Goal: Use online tool/utility: Utilize a website feature to perform a specific function

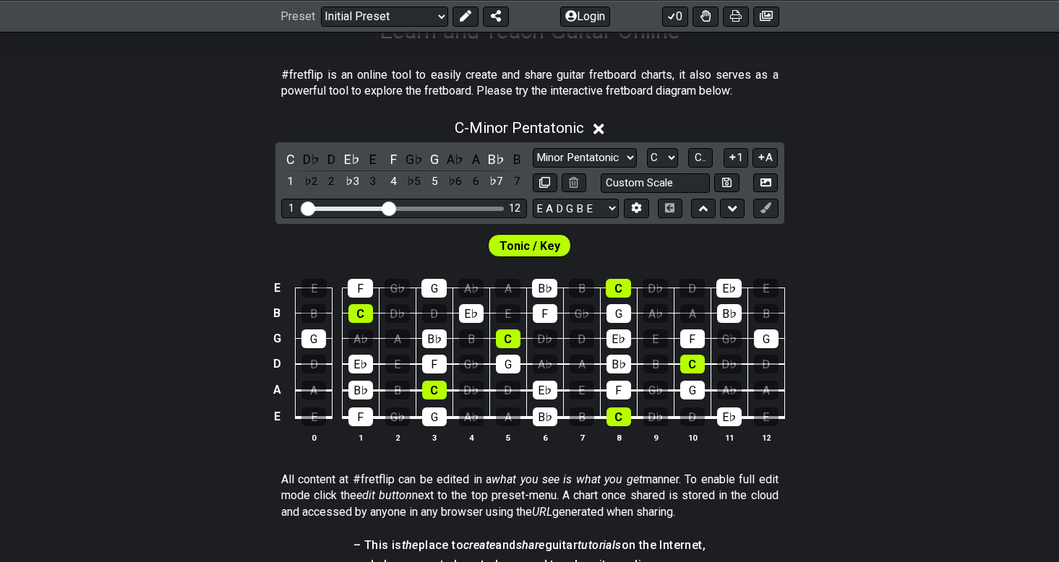
scroll to position [278, 0]
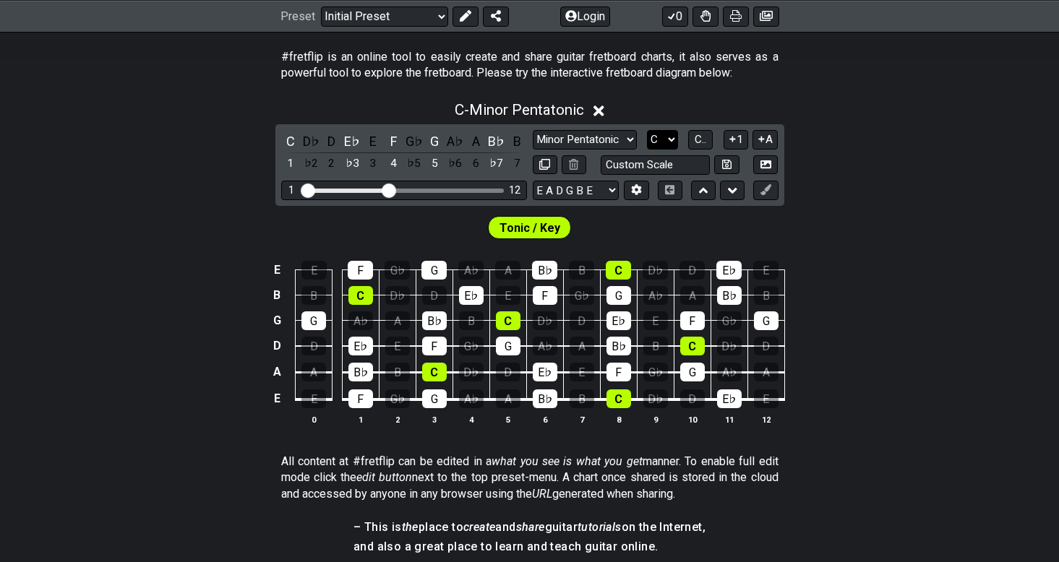
click at [665, 139] on select "A♭ A A♯ B♭ B C C♯ D♭ D D♯ E♭ E F F♯ G♭ G G♯" at bounding box center [662, 140] width 31 height 20
select select "A"
click at [647, 130] on select "A♭ A A♯ B♭ B C C♯ D♭ D D♯ E♭ E F F♯ G♭ G G♯" at bounding box center [662, 140] width 31 height 20
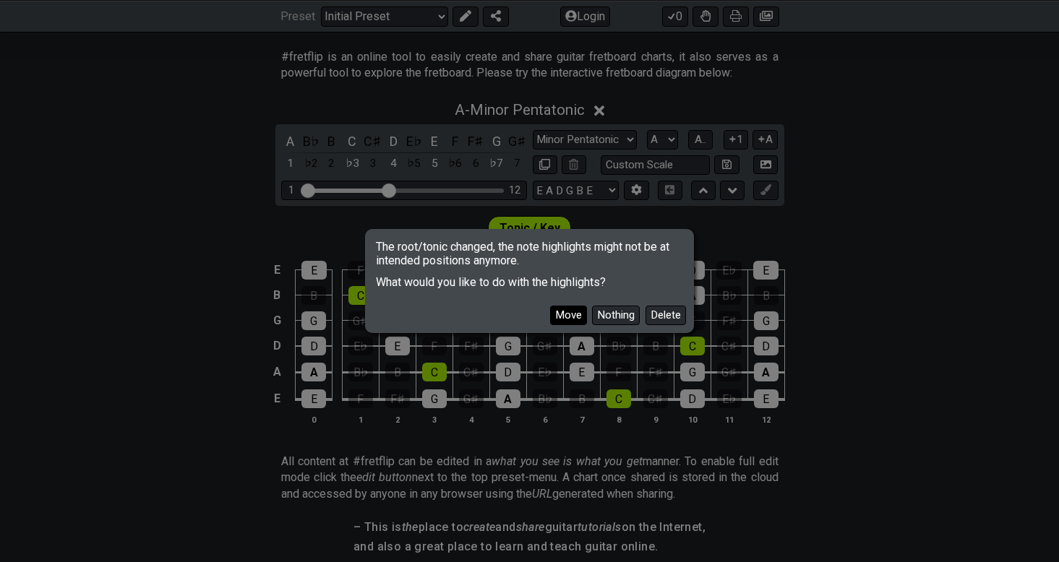
click at [574, 317] on button "Move" at bounding box center [568, 316] width 37 height 20
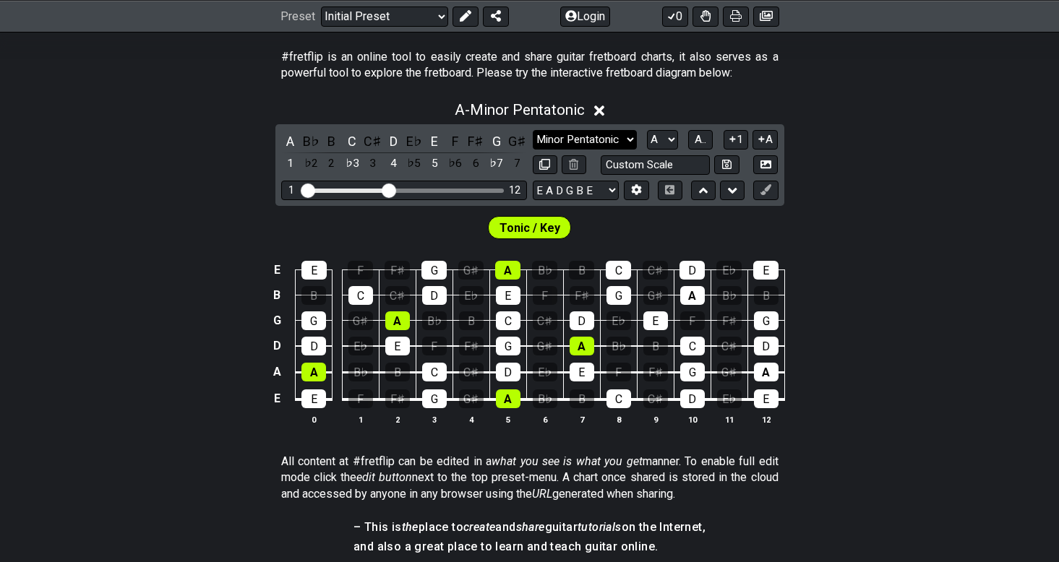
click at [627, 140] on select "Minor Pentatonic Click to edit Minor Pentatonic Major Pentatonic Minor Blues Ma…" at bounding box center [585, 140] width 104 height 20
click at [533, 130] on select "Minor Pentatonic Click to edit Minor Pentatonic Major Pentatonic Minor Blues Ma…" at bounding box center [585, 140] width 104 height 20
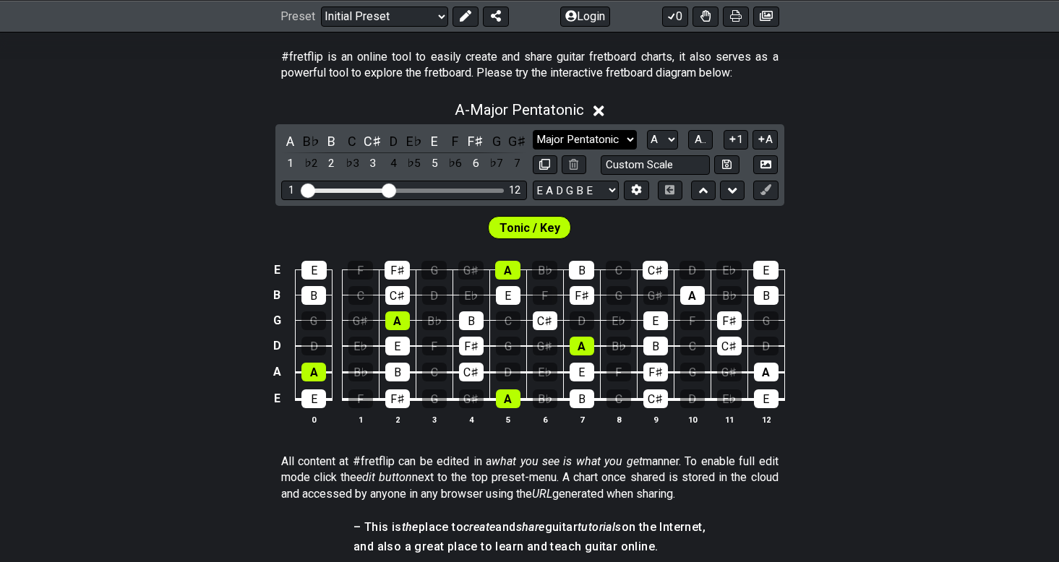
click at [630, 139] on select "Minor Pentatonic Click to edit Minor Pentatonic Major Pentatonic Minor Blues Ma…" at bounding box center [585, 140] width 104 height 20
select select "Major"
click at [533, 130] on select "Minor Pentatonic Click to edit Minor Pentatonic Major Pentatonic Minor Blues Ma…" at bounding box center [585, 140] width 104 height 20
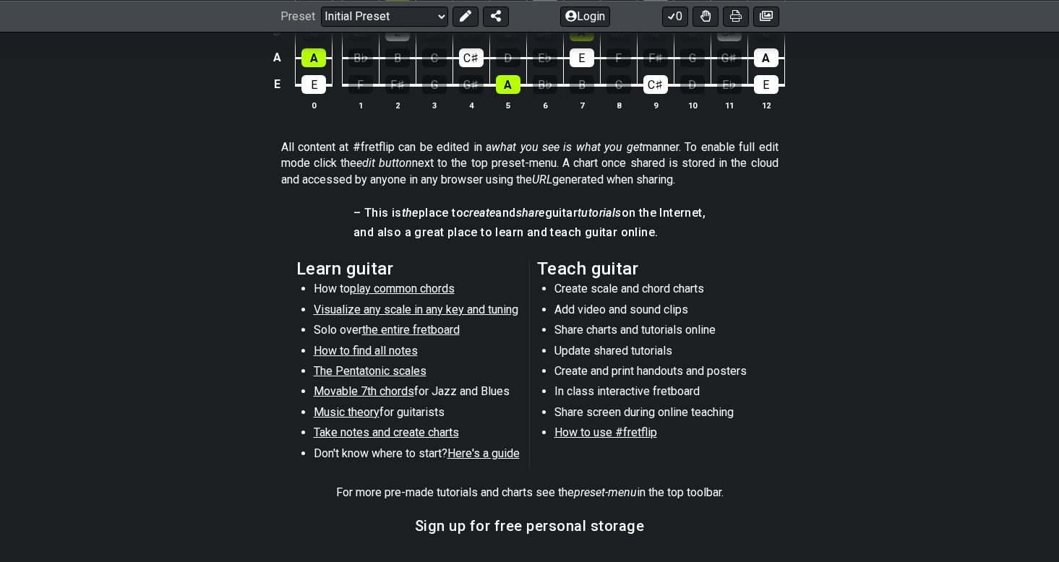
scroll to position [617, 0]
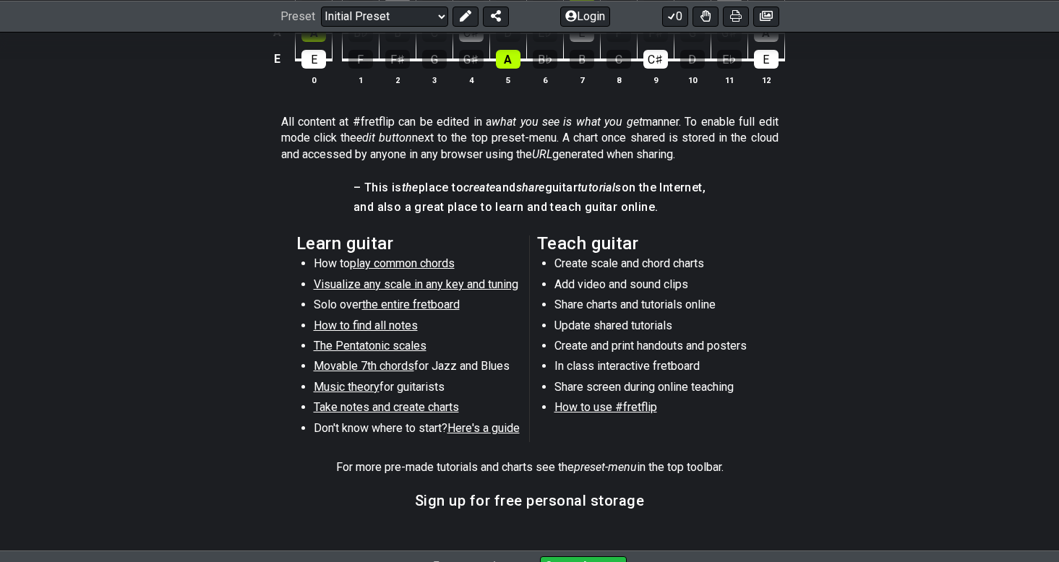
click at [399, 343] on span "The Pentatonic scales" at bounding box center [370, 346] width 113 height 14
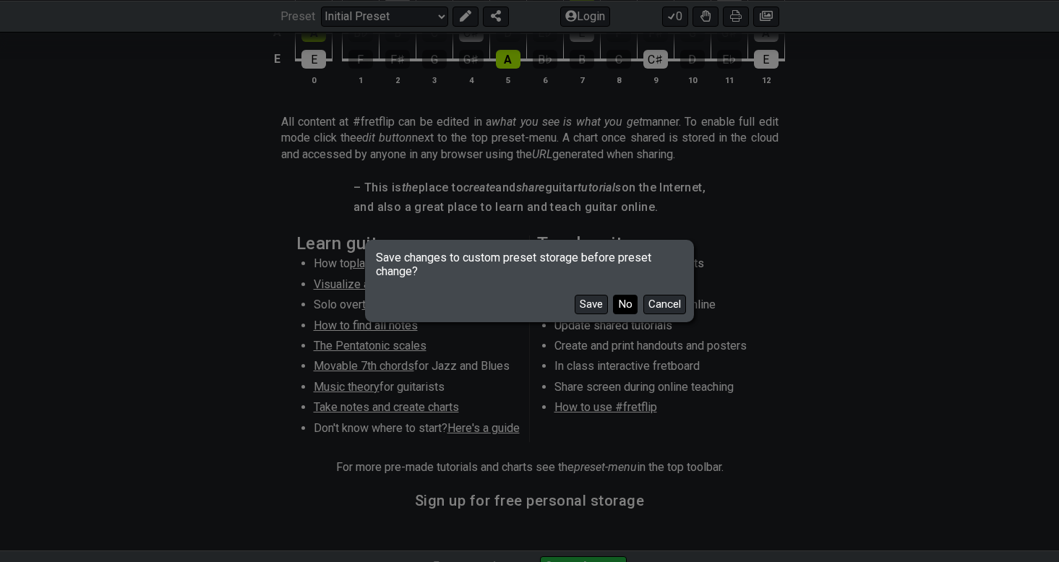
click at [631, 306] on button "No" at bounding box center [625, 305] width 25 height 20
select select "/minor-pentatonic"
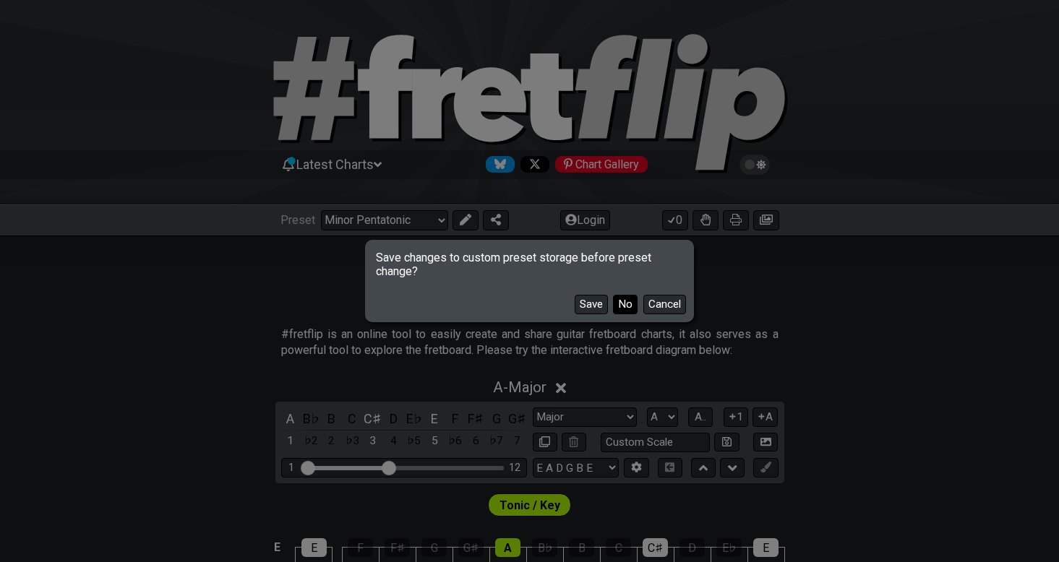
select select "C"
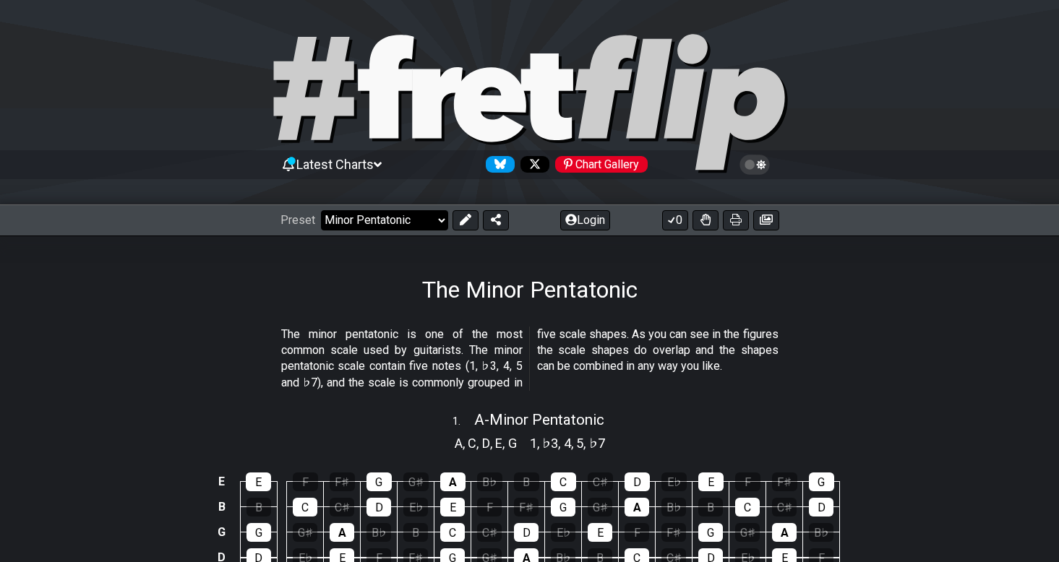
click at [433, 222] on select "Welcome to #fretflip! Initial Preset Custom Preset Minor Pentatonic Major Penta…" at bounding box center [384, 220] width 127 height 20
click at [321, 210] on select "Welcome to #fretflip! Initial Preset Custom Preset Minor Pentatonic Major Penta…" at bounding box center [384, 220] width 127 height 20
select select "/major-pentatonic"
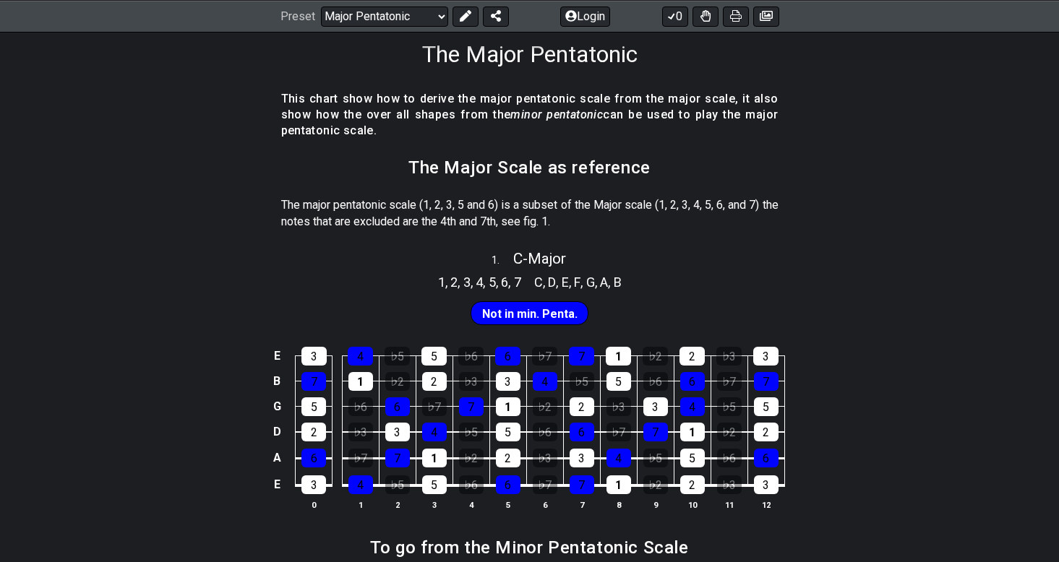
scroll to position [240, 0]
